Goal: Task Accomplishment & Management: Use online tool/utility

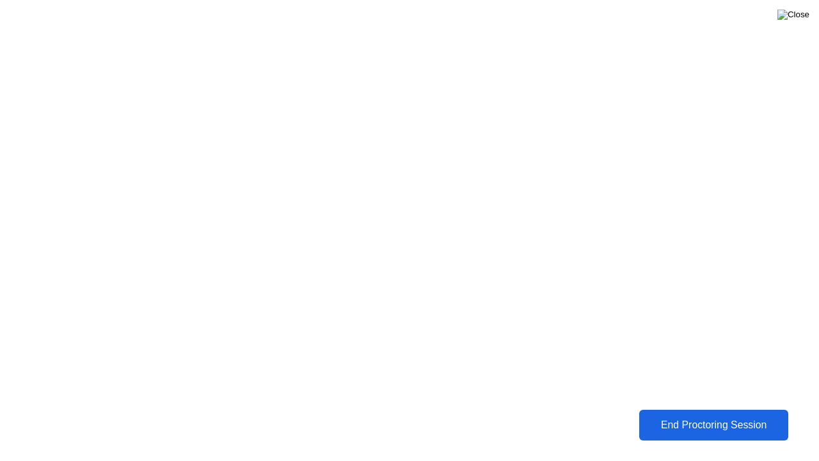
click at [798, 16] on img at bounding box center [793, 15] width 32 height 10
click at [661, 419] on div "End Proctoring Session" at bounding box center [713, 425] width 141 height 12
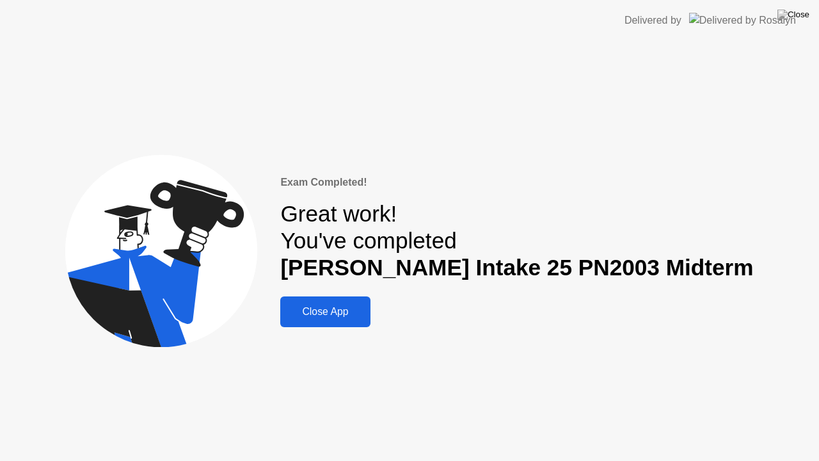
click at [356, 306] on div "Close App" at bounding box center [325, 312] width 82 height 12
